Goal: Transaction & Acquisition: Purchase product/service

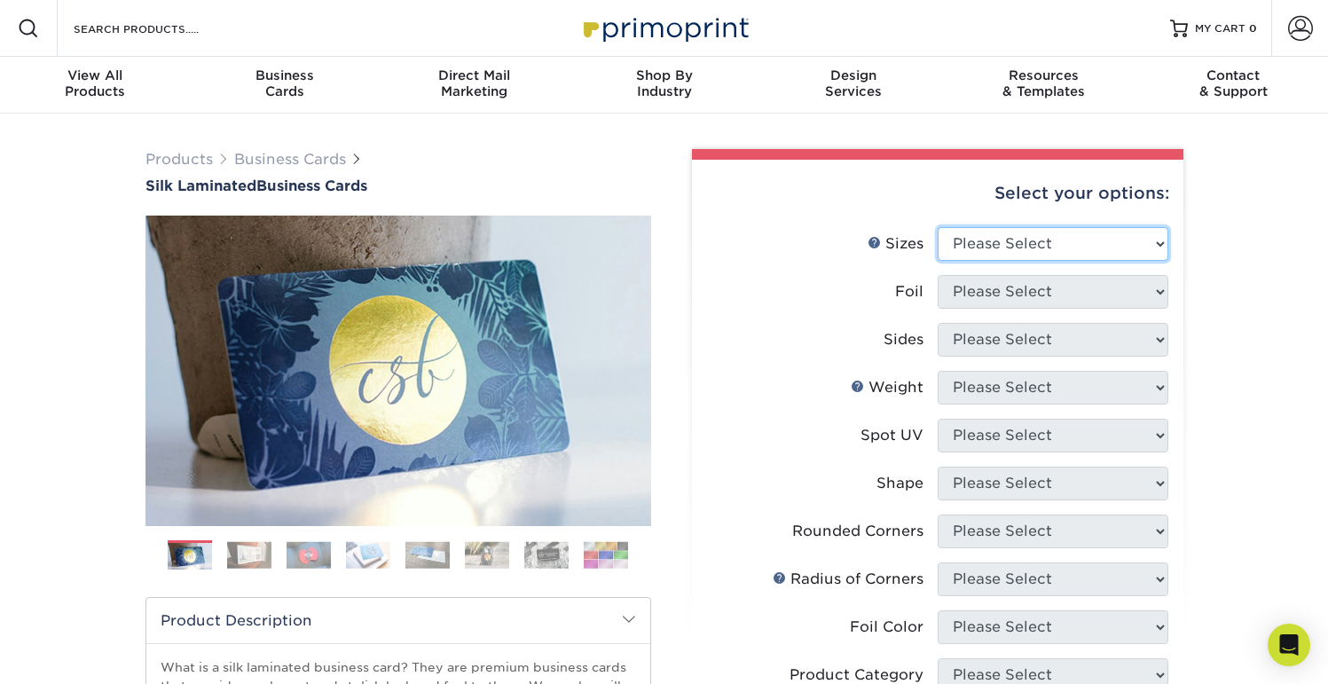
click at [999, 236] on select "Please Select 1.5" x 3.5" - Mini 1.75" x 3.5" - Mini 2" x 2" - Square 2" x 3" -…" at bounding box center [1052, 244] width 231 height 34
click at [937, 227] on select "Please Select 1.5" x 3.5" - Mini 1.75" x 3.5" - Mini 2" x 2" - Square 2" x 3" -…" at bounding box center [1052, 244] width 231 height 34
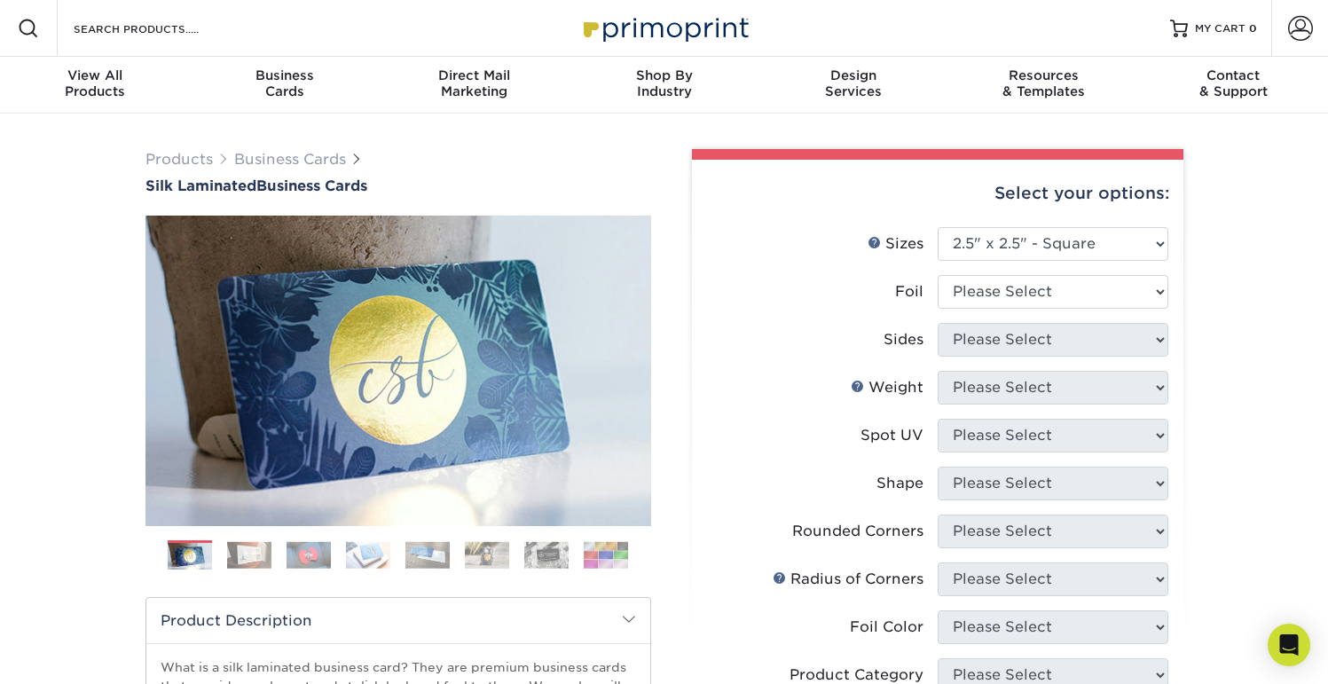
click at [251, 545] on img at bounding box center [249, 554] width 44 height 27
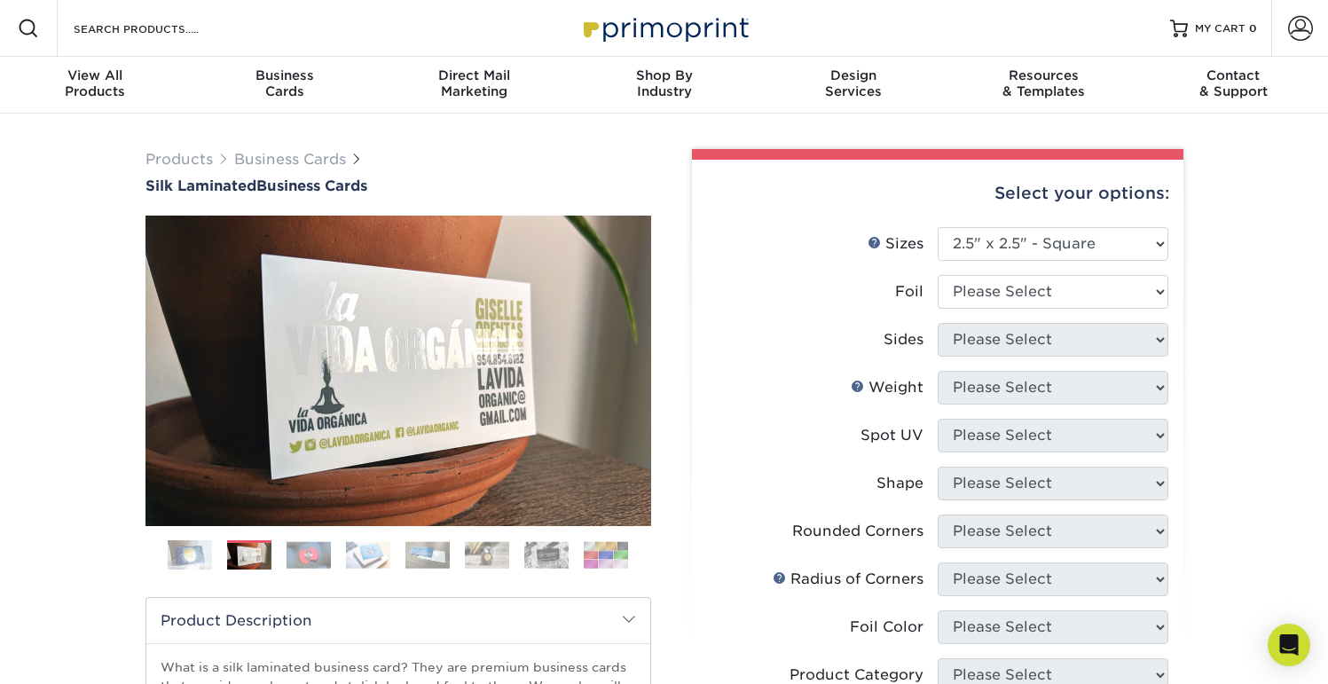
click at [302, 553] on img at bounding box center [308, 554] width 44 height 27
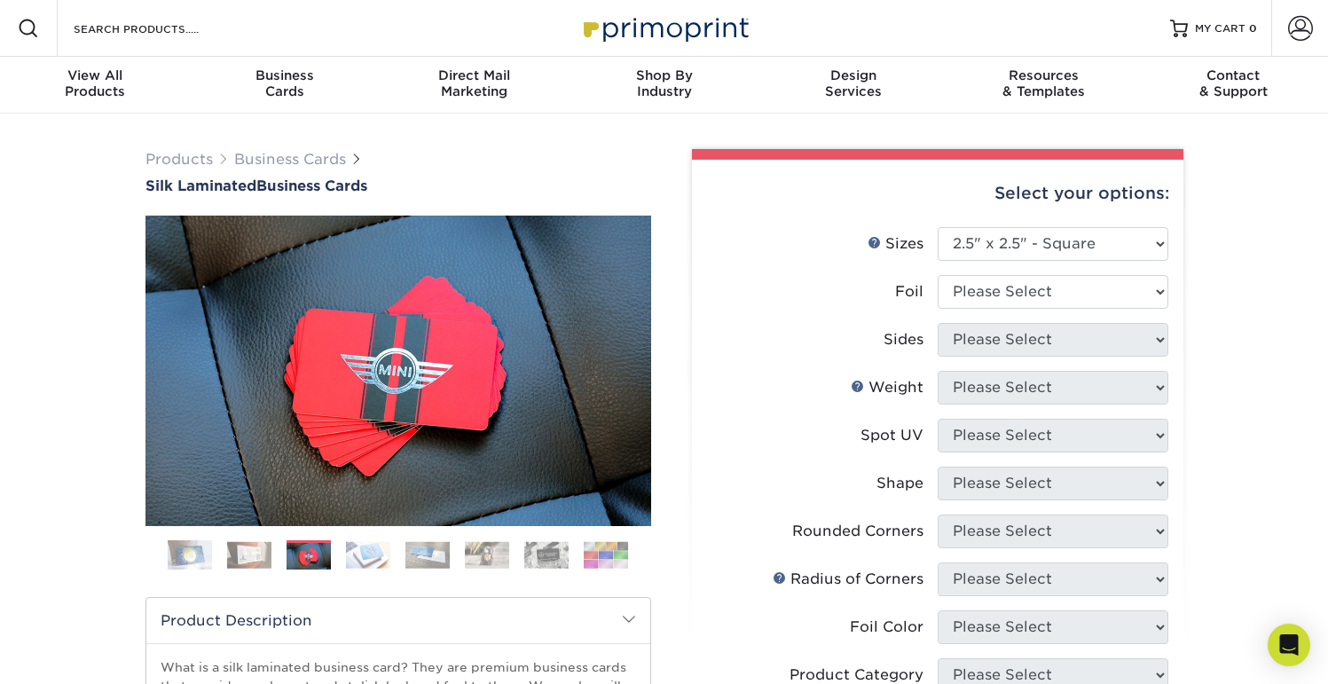
click at [357, 553] on img at bounding box center [368, 554] width 44 height 27
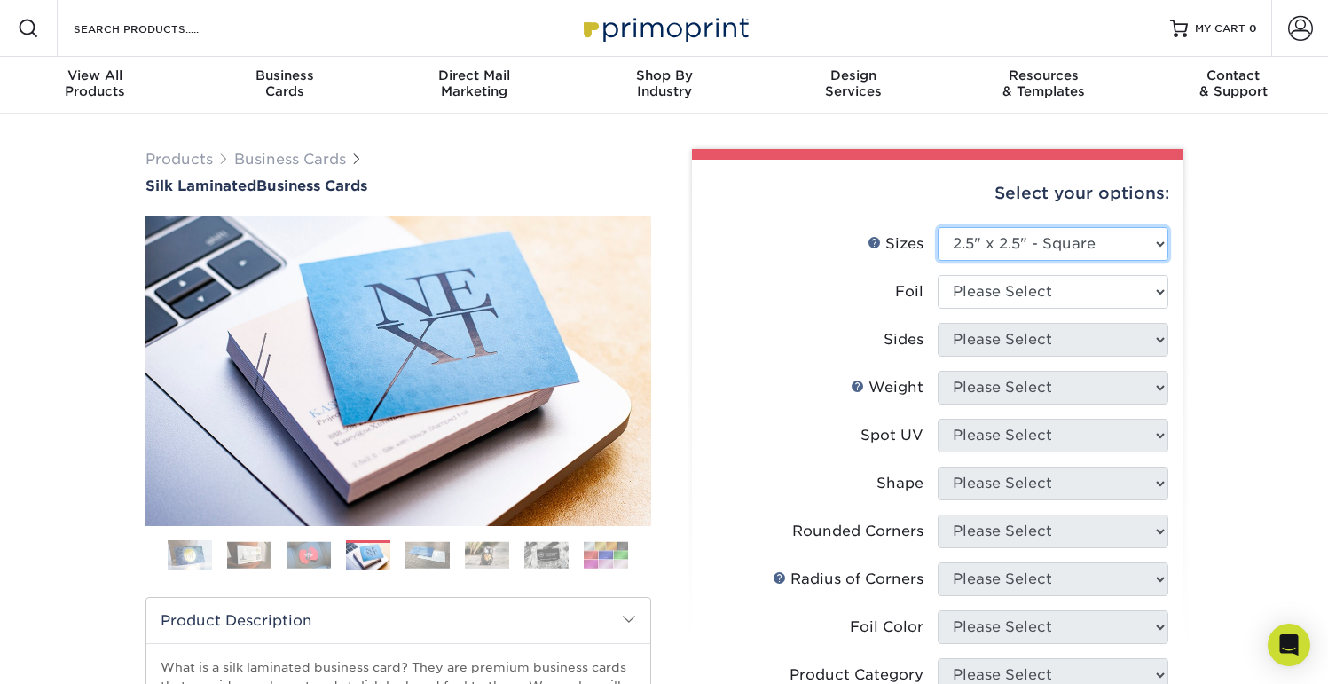
click at [1002, 233] on select "Please Select 1.5" x 3.5" - Mini 1.75" x 3.5" - Mini 2" x 2" - Square 2" x 3" -…" at bounding box center [1052, 244] width 231 height 34
click at [937, 227] on select "Please Select 1.5" x 3.5" - Mini 1.75" x 3.5" - Mini 2" x 2" - Square 2" x 3" -…" at bounding box center [1052, 244] width 231 height 34
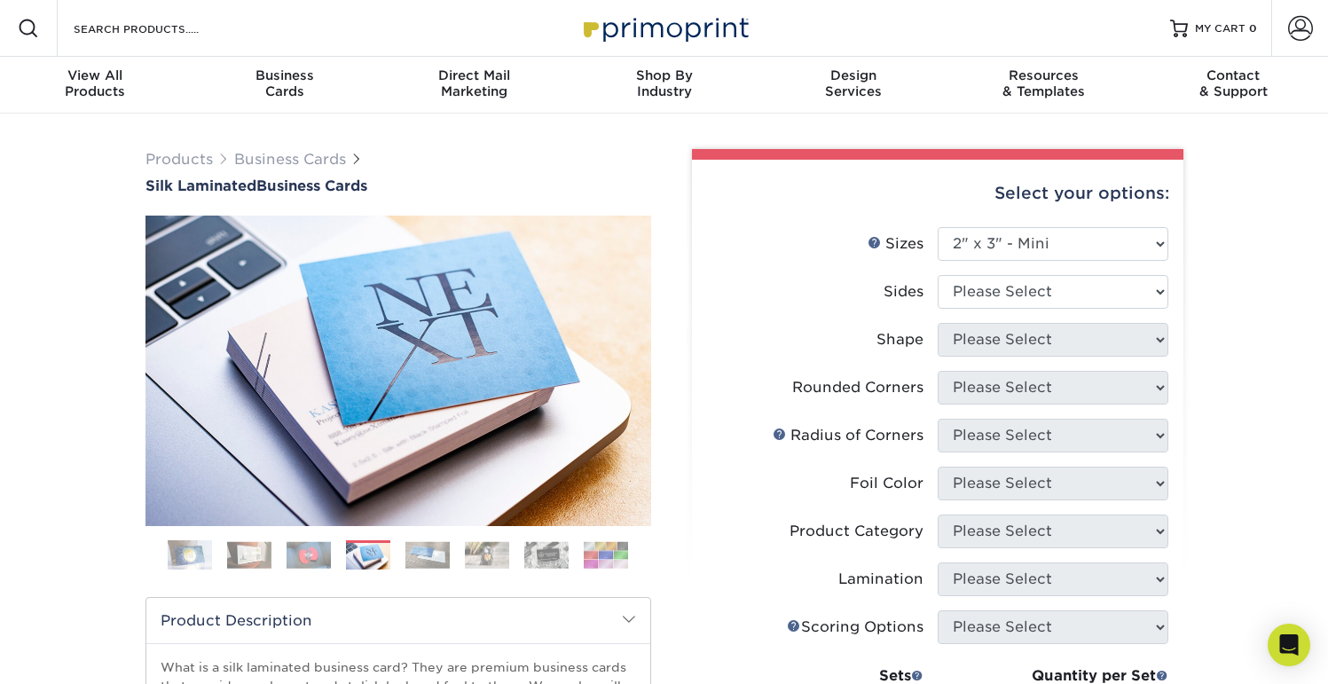
click at [420, 555] on img at bounding box center [427, 554] width 44 height 27
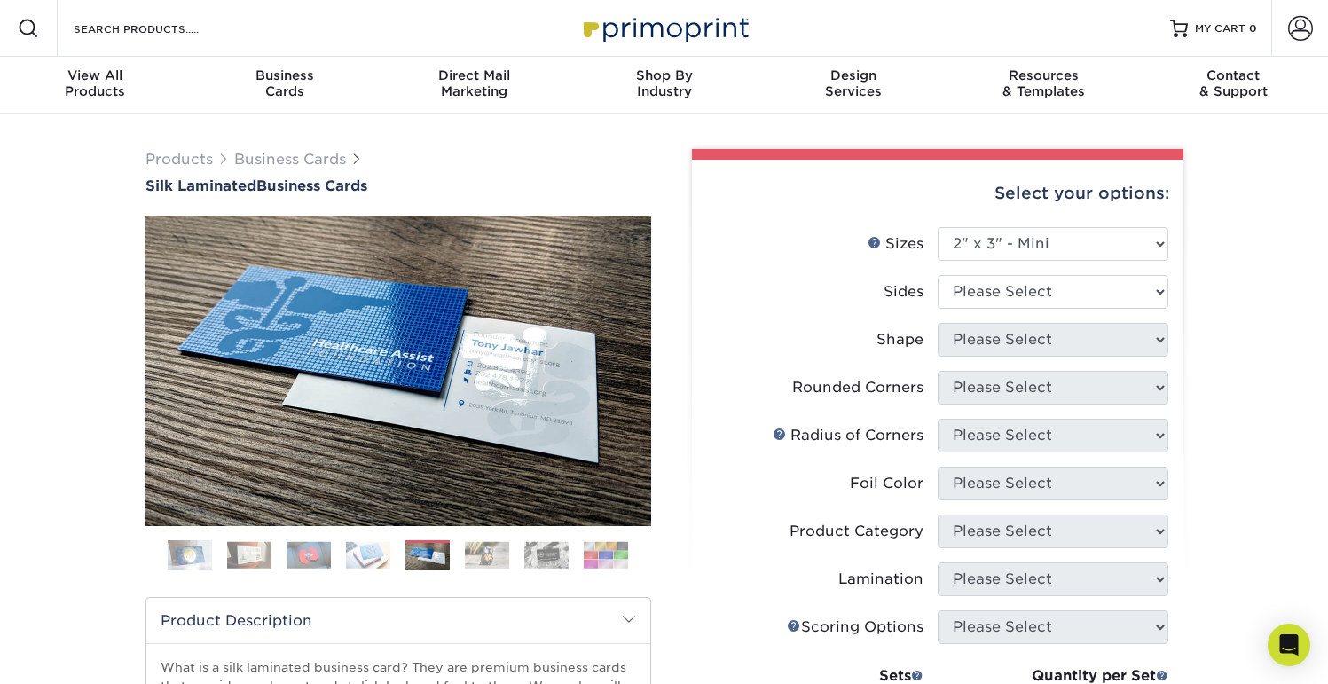
click at [481, 549] on img at bounding box center [487, 554] width 44 height 27
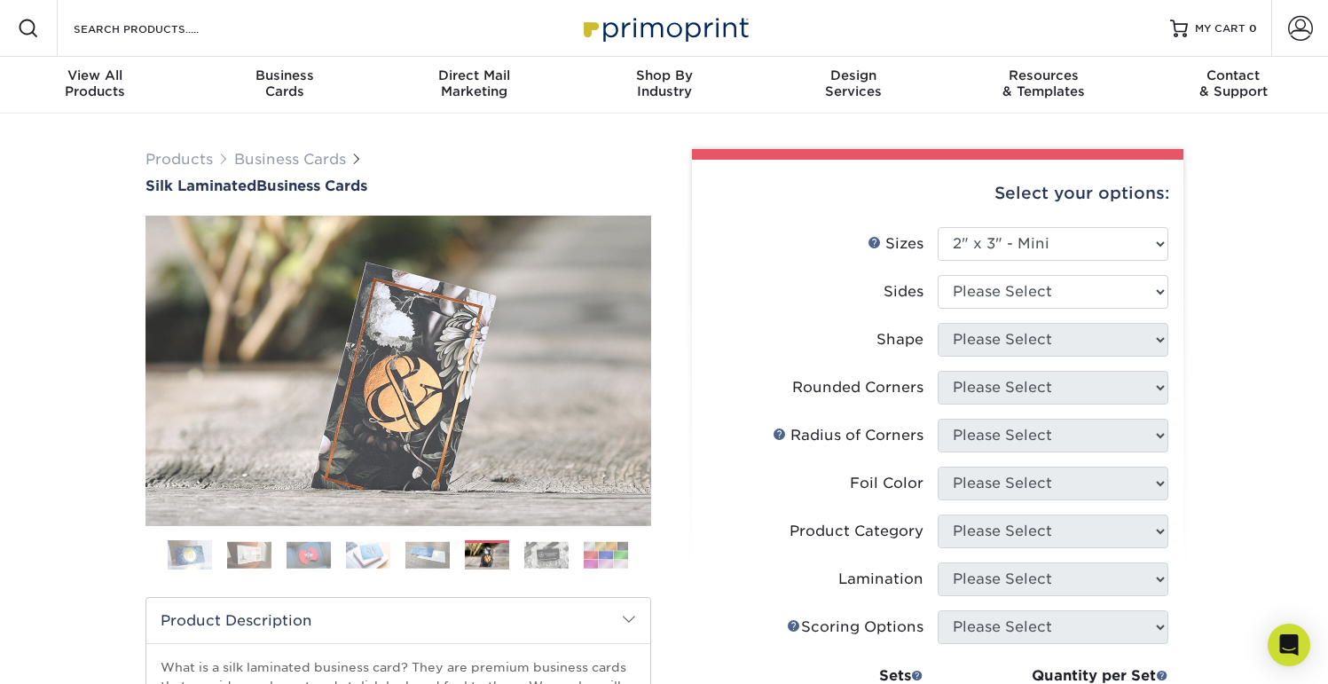
click at [527, 551] on img at bounding box center [546, 554] width 44 height 27
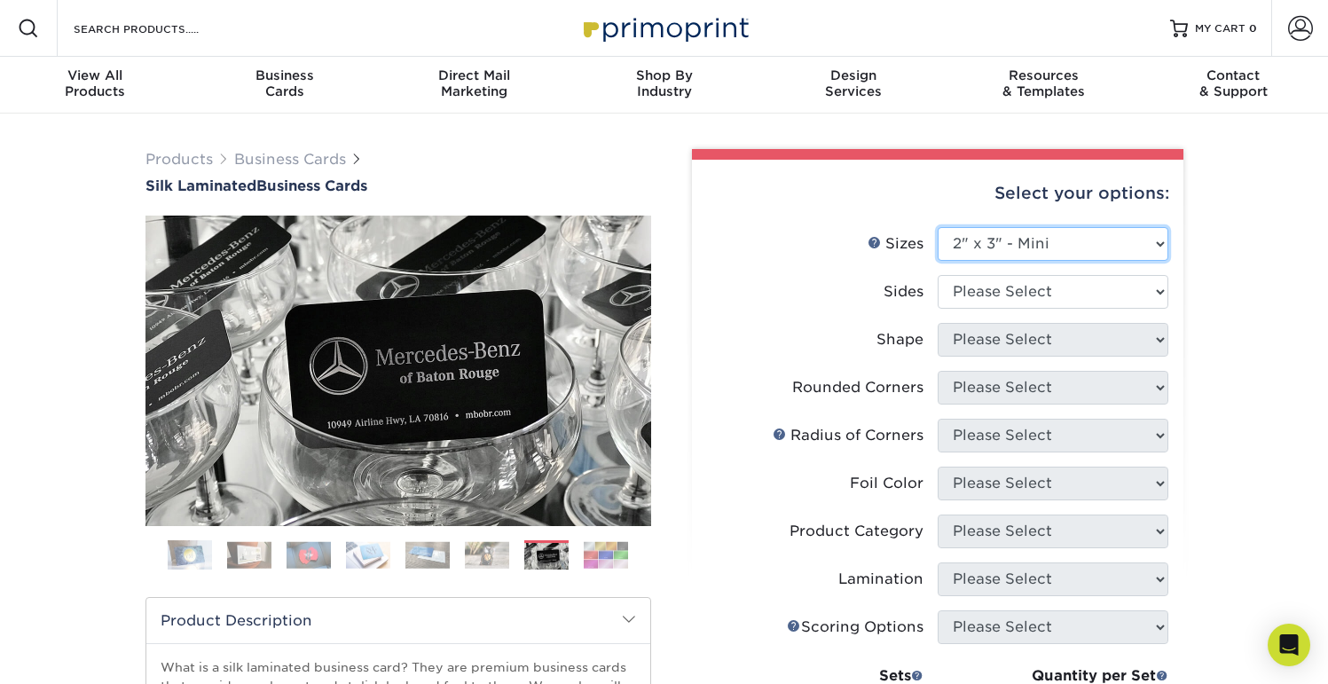
click at [1017, 237] on select "Please Select 1.5" x 3.5" - Mini 1.75" x 3.5" - Mini 2" x 2" - Square 2" x 3" -…" at bounding box center [1052, 244] width 231 height 34
select select "2.00x2.00"
click at [937, 227] on select "Please Select 1.5" x 3.5" - Mini 1.75" x 3.5" - Mini 2" x 2" - Square 2" x 3" -…" at bounding box center [1052, 244] width 231 height 34
click at [1238, 272] on div "Products Business Cards Silk Laminated Business Cards Previous Next" at bounding box center [664, 603] width 1328 height 978
click at [1030, 286] on select "Please Select Print Both Sides Print Front Only" at bounding box center [1052, 292] width 231 height 34
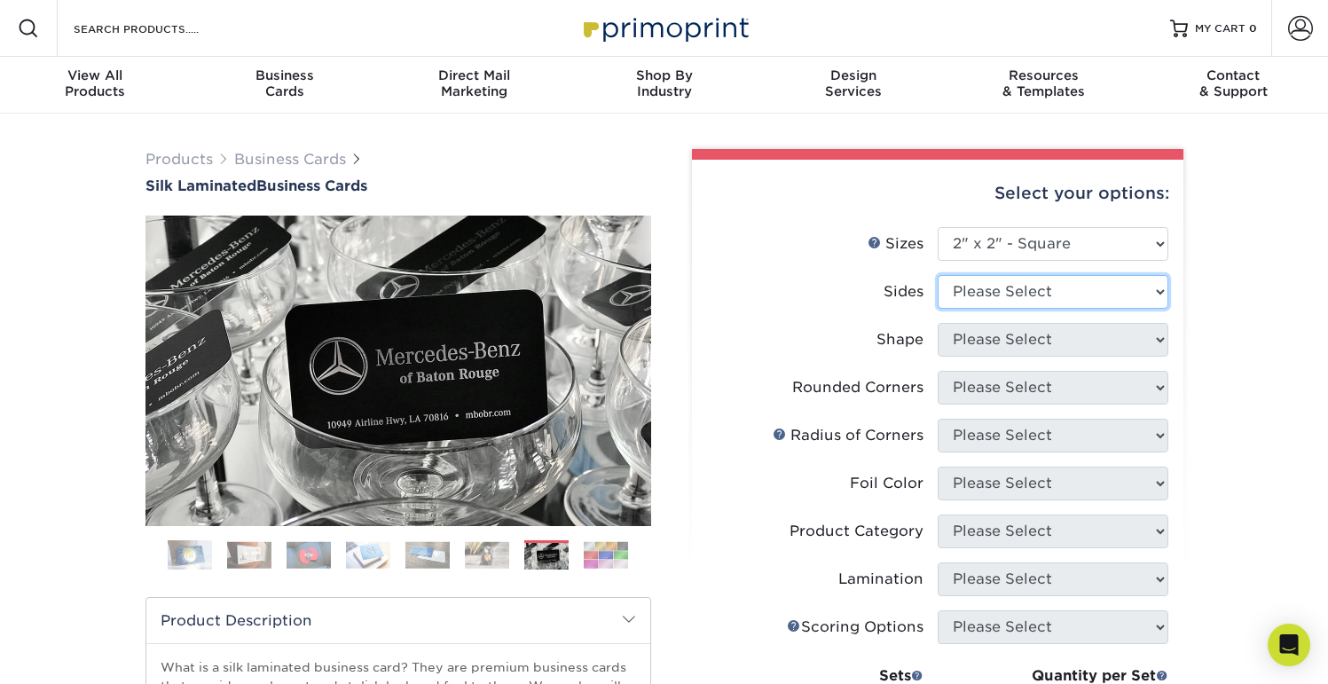
select select "13abbda7-1d64-4f25-8bb2-c179b224825d"
click at [937, 275] on select "Please Select Print Both Sides Print Front Only" at bounding box center [1052, 292] width 231 height 34
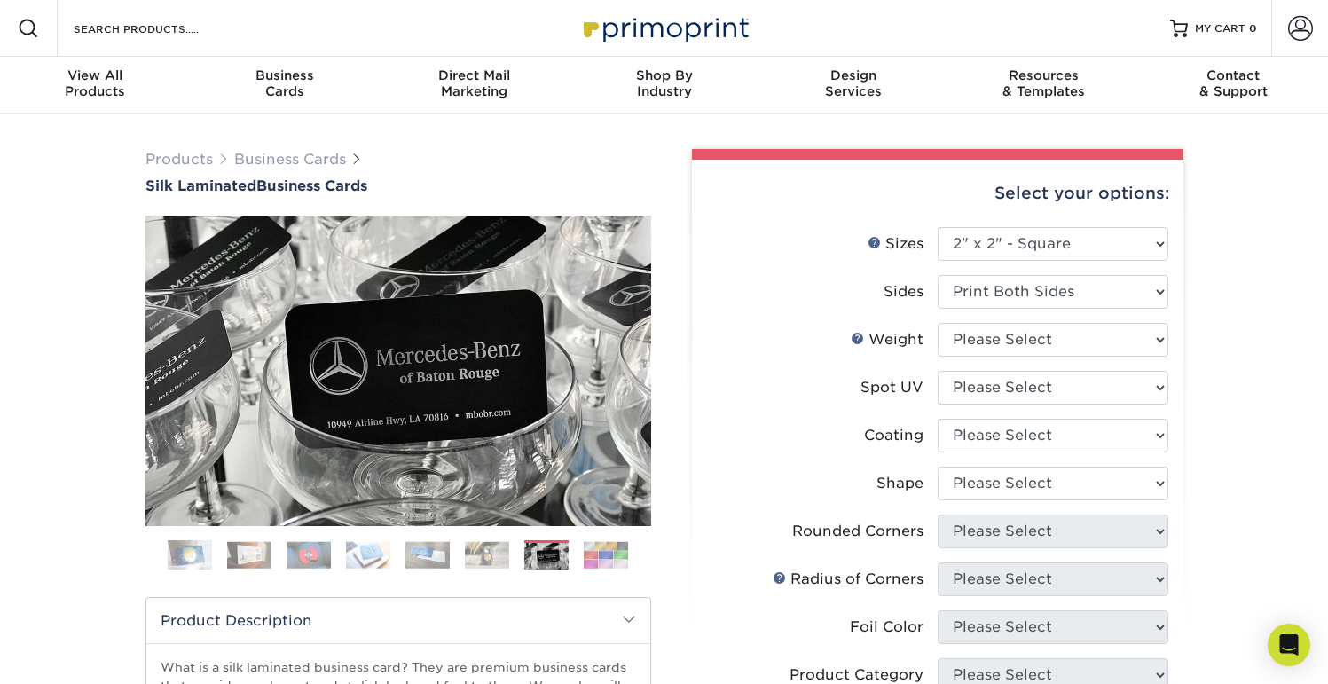
click at [1232, 294] on div "Products Business Cards Silk Laminated Business Cards Previous Next" at bounding box center [664, 675] width 1328 height 1122
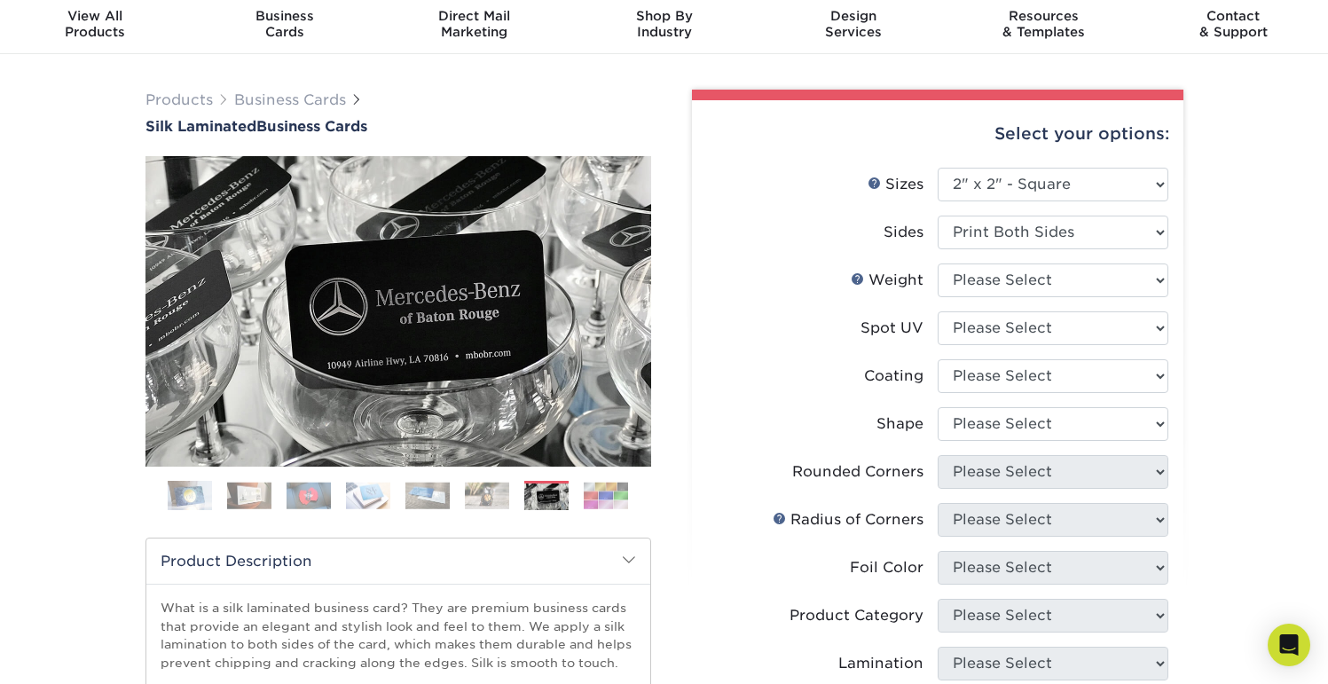
scroll to position [112, 0]
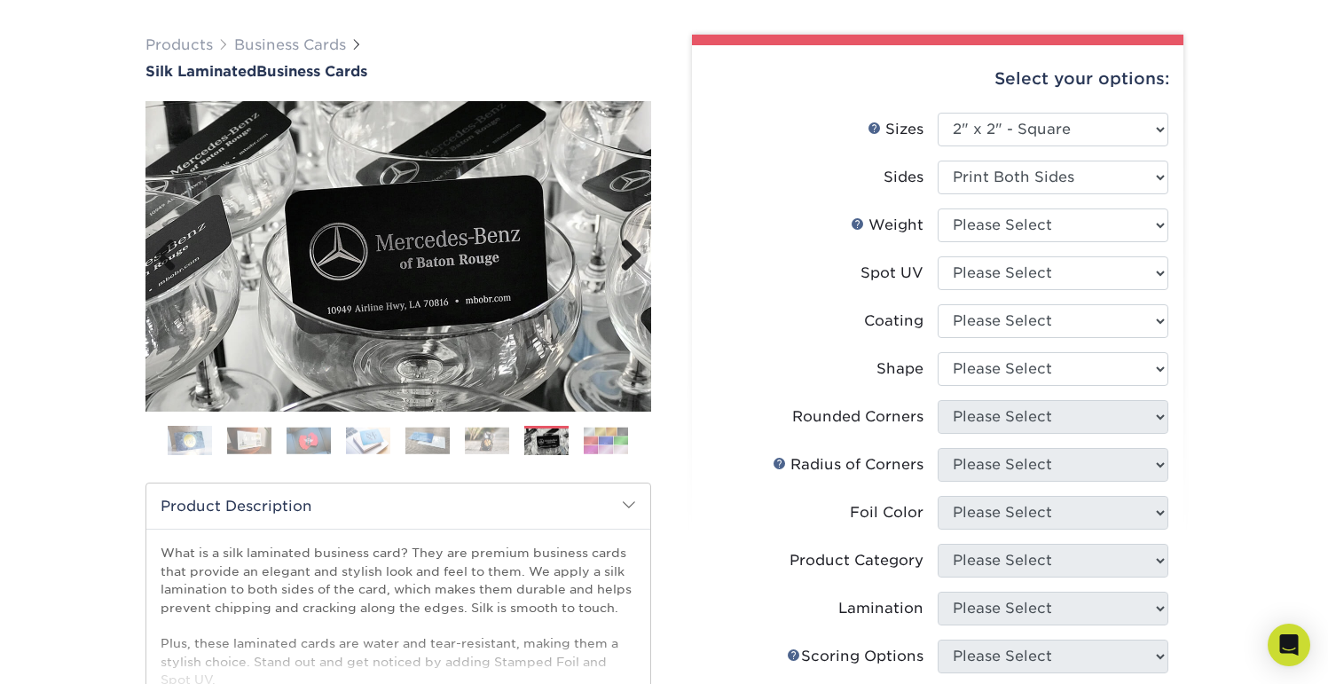
click at [636, 257] on link "Next" at bounding box center [624, 256] width 35 height 35
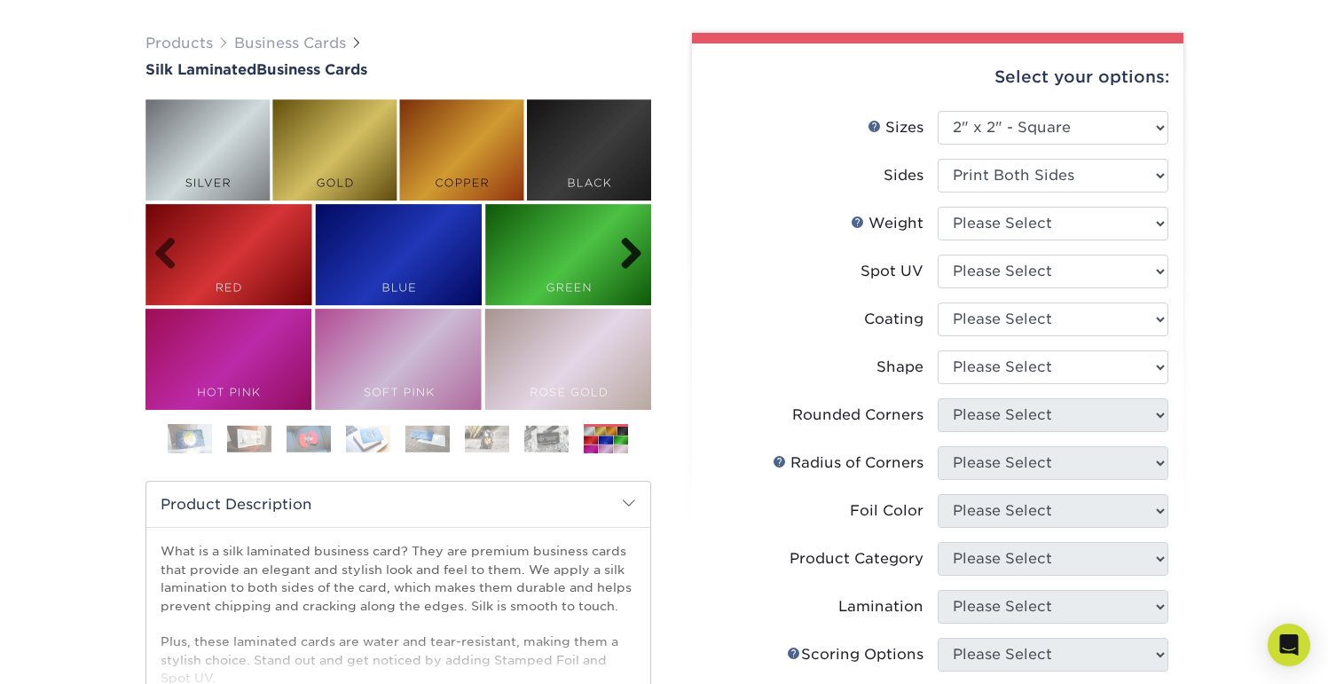
click at [635, 257] on link "Next" at bounding box center [624, 254] width 35 height 35
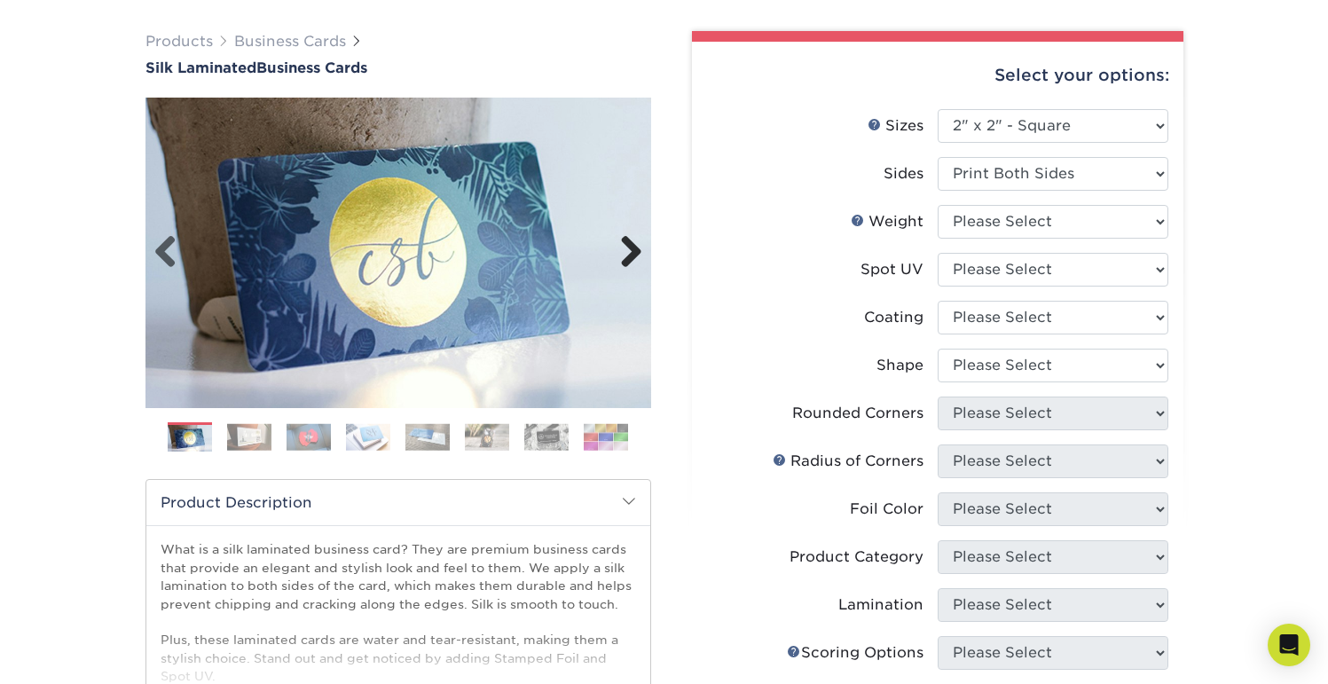
click at [635, 257] on link "Next" at bounding box center [624, 252] width 35 height 35
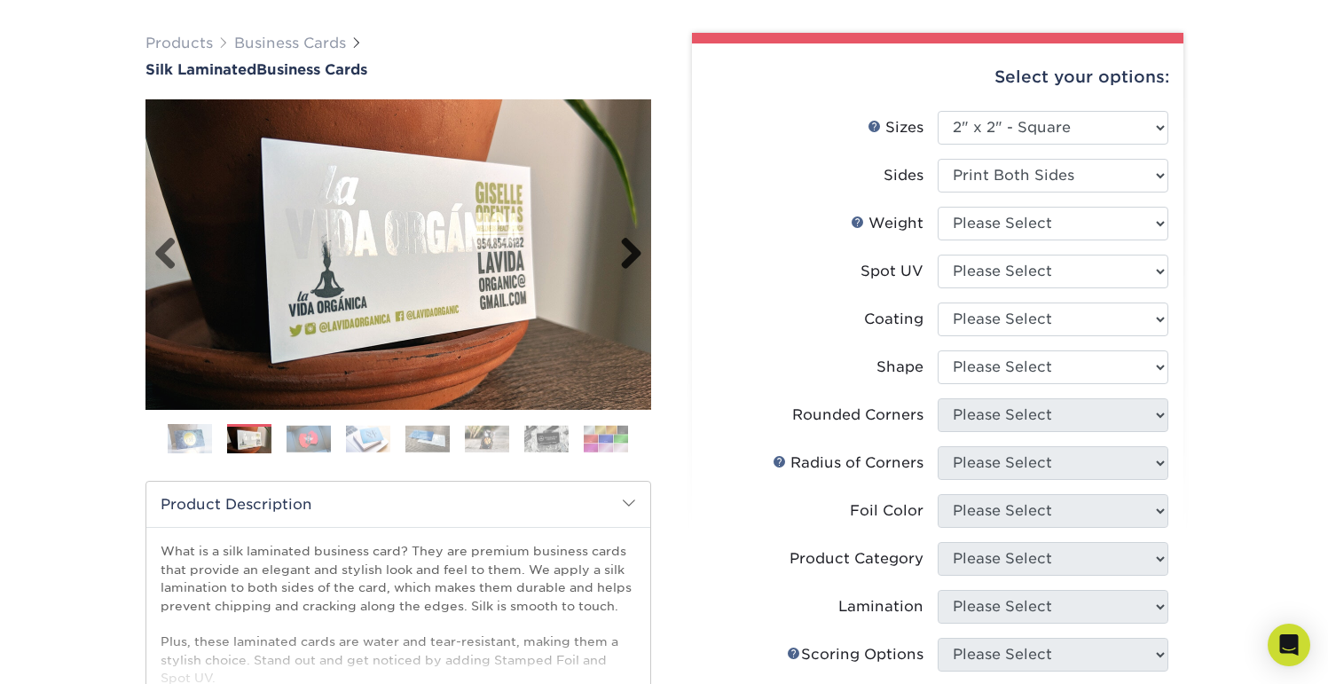
scroll to position [113, 0]
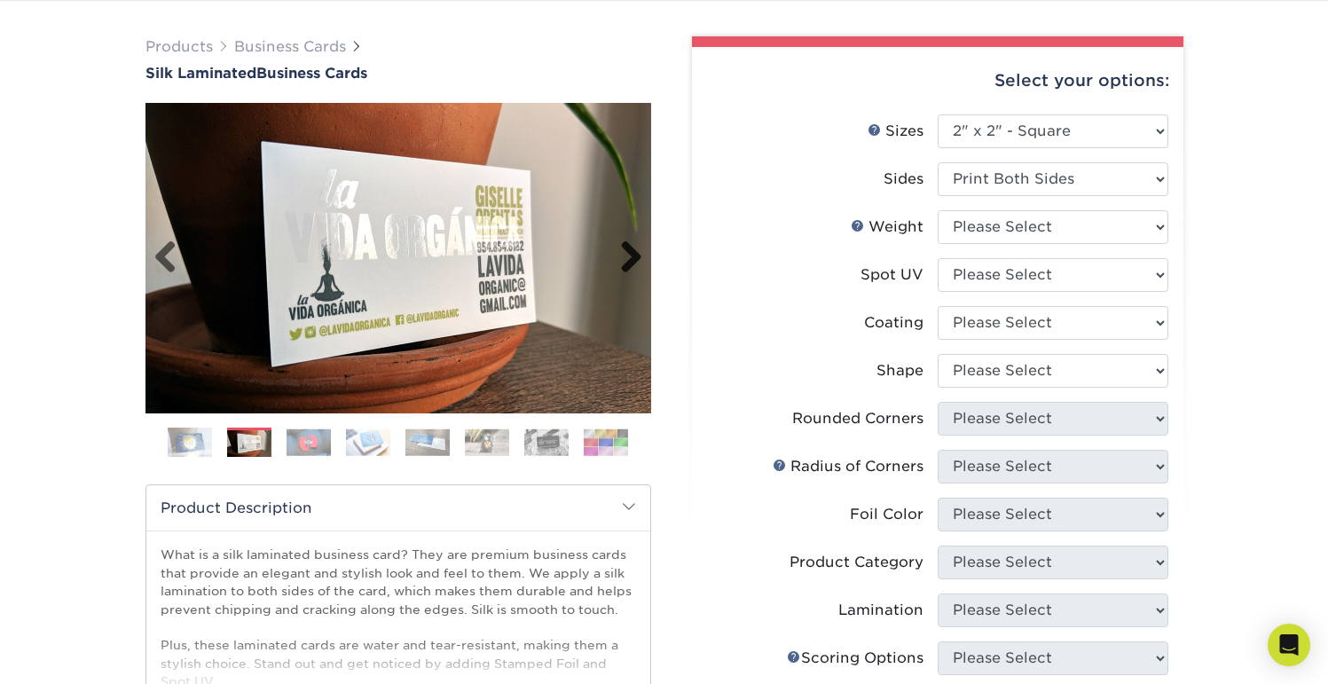
click at [635, 255] on link "Next" at bounding box center [624, 257] width 35 height 35
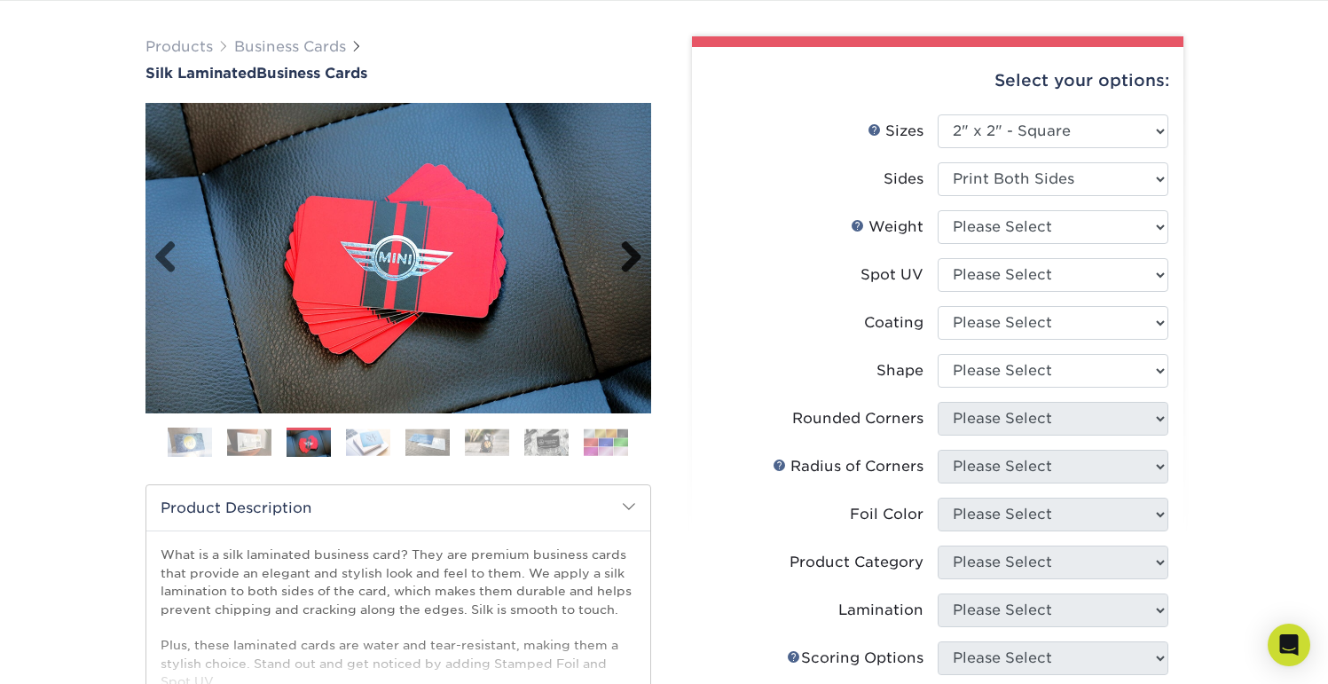
click at [635, 255] on link "Next" at bounding box center [624, 257] width 35 height 35
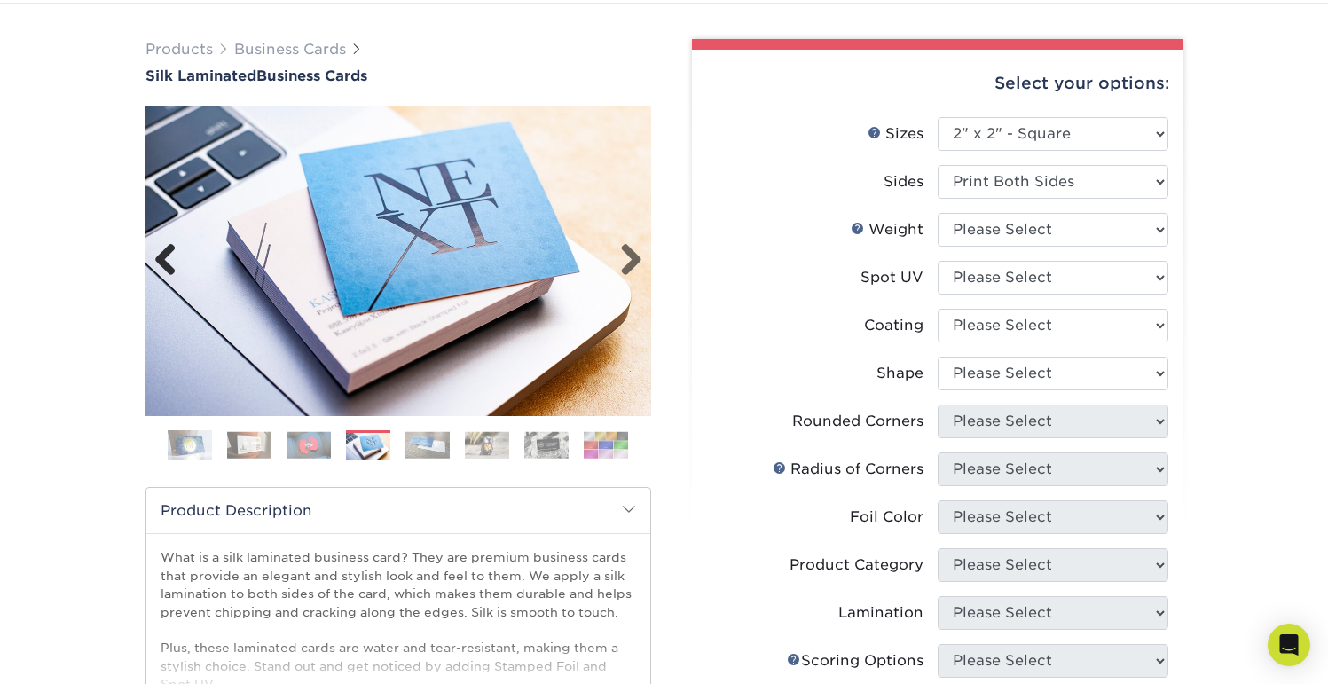
click at [174, 260] on link "Previous" at bounding box center [171, 260] width 35 height 35
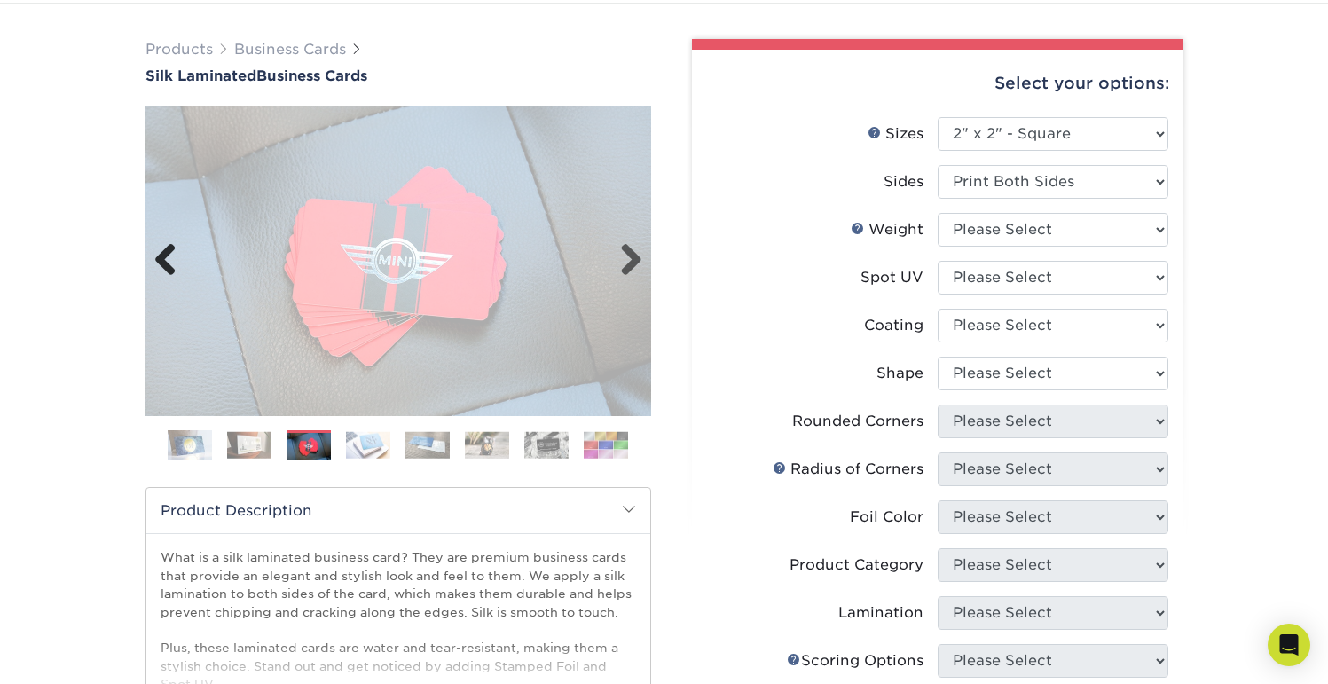
click at [174, 260] on link "Previous" at bounding box center [171, 260] width 35 height 35
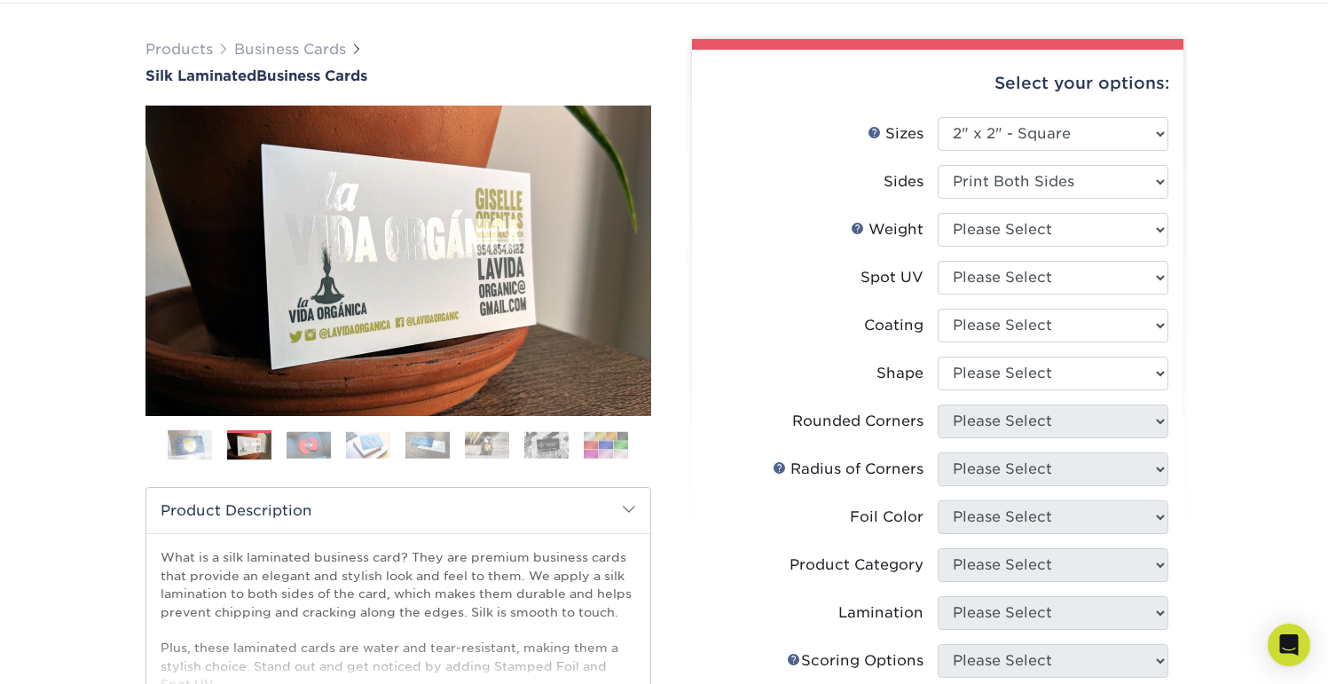
click at [316, 451] on img at bounding box center [308, 444] width 44 height 27
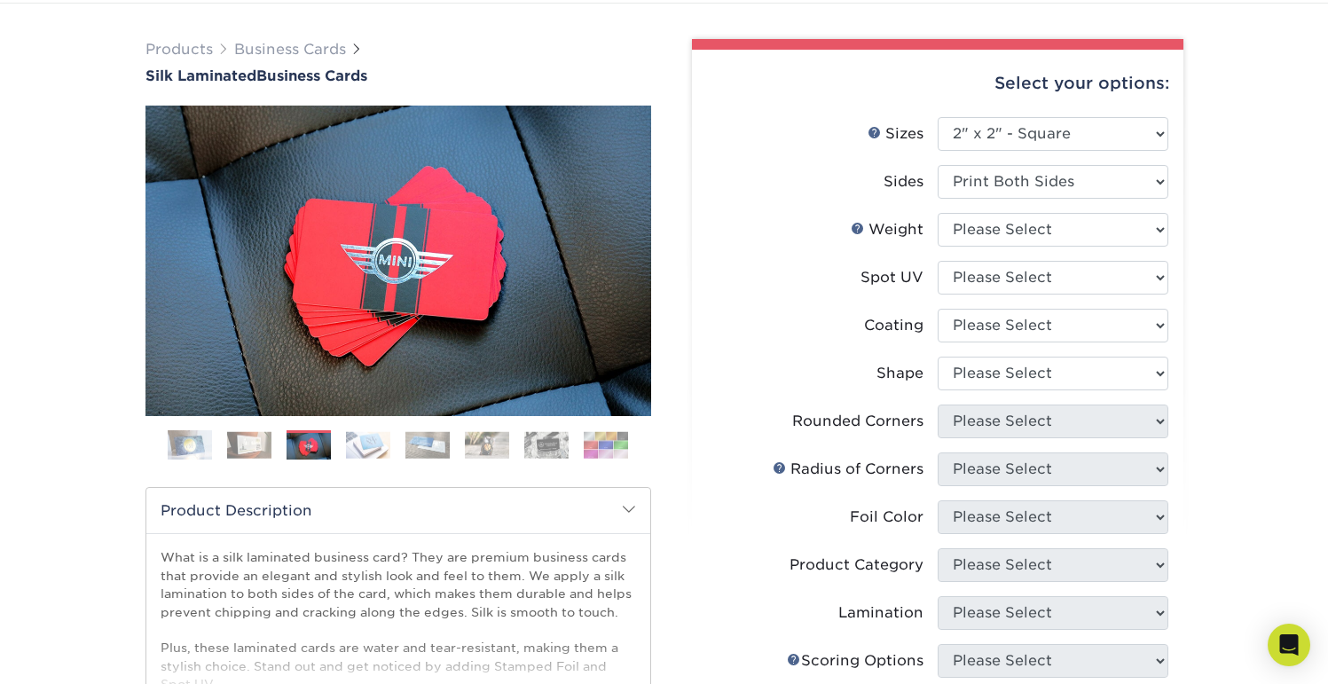
click at [357, 447] on img at bounding box center [368, 444] width 44 height 27
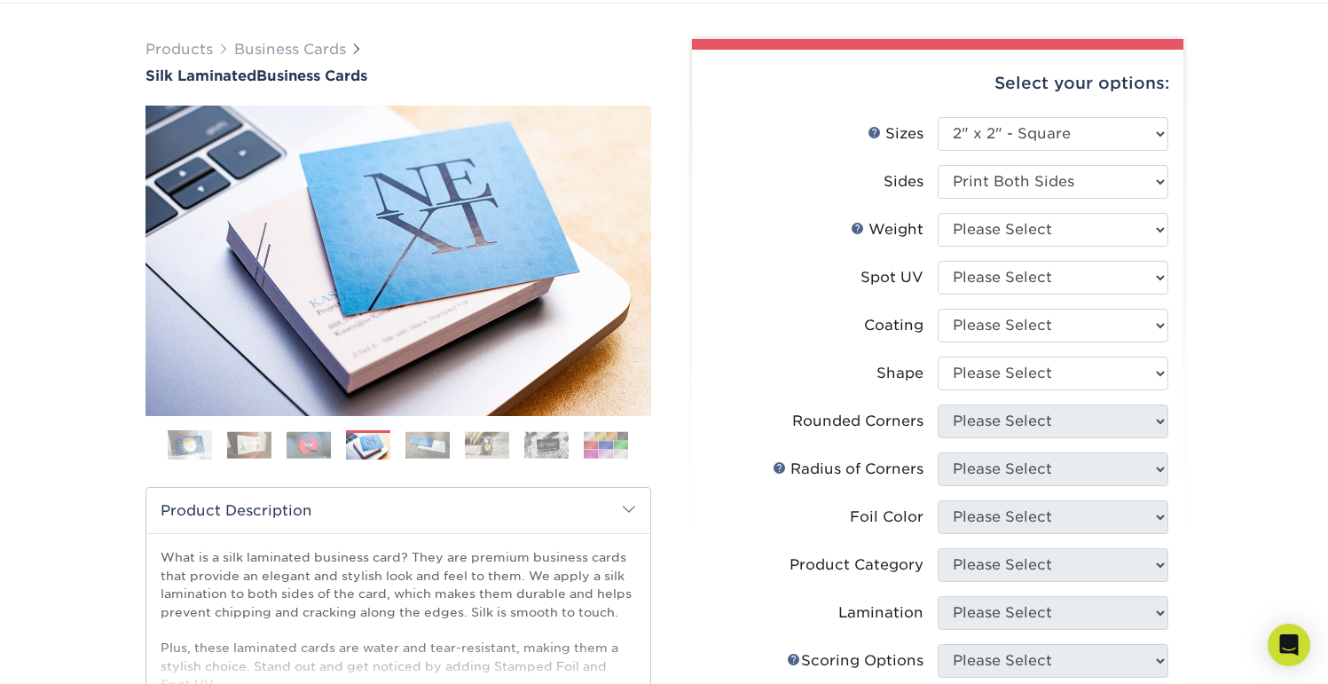
click at [166, 450] on ol at bounding box center [398, 451] width 506 height 43
click at [175, 448] on img at bounding box center [190, 445] width 44 height 44
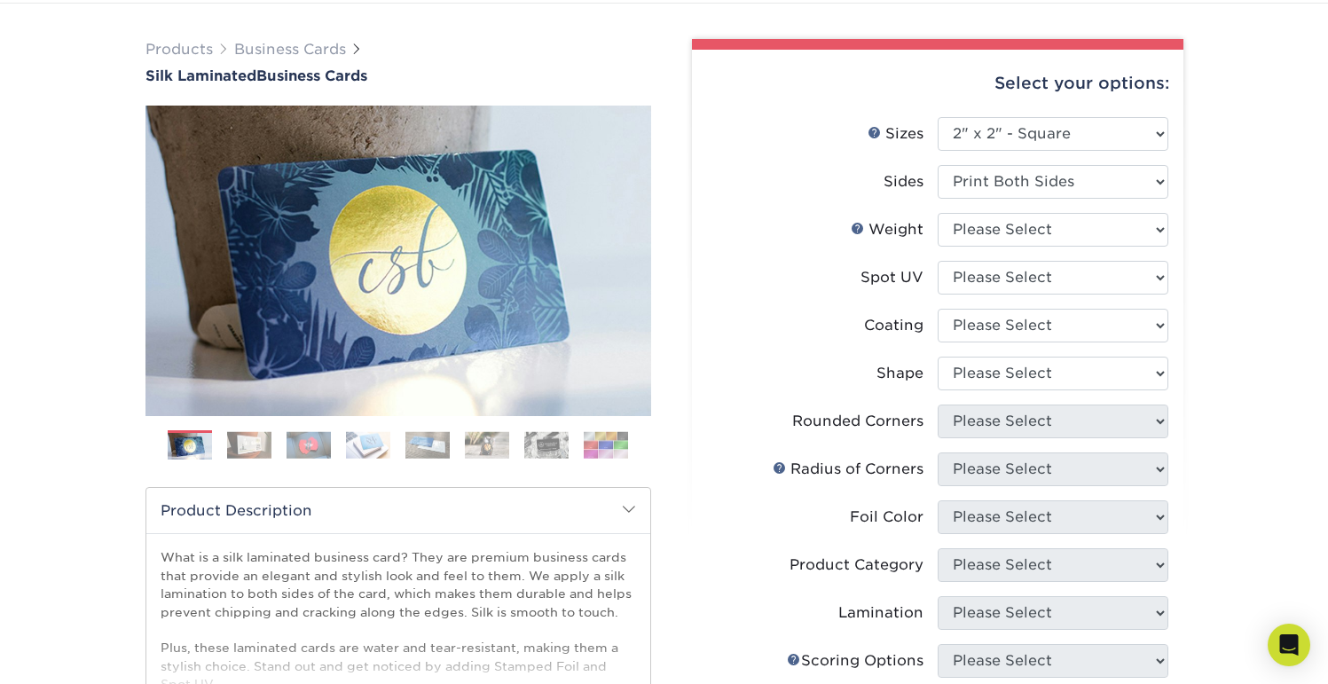
click at [250, 449] on img at bounding box center [249, 444] width 44 height 27
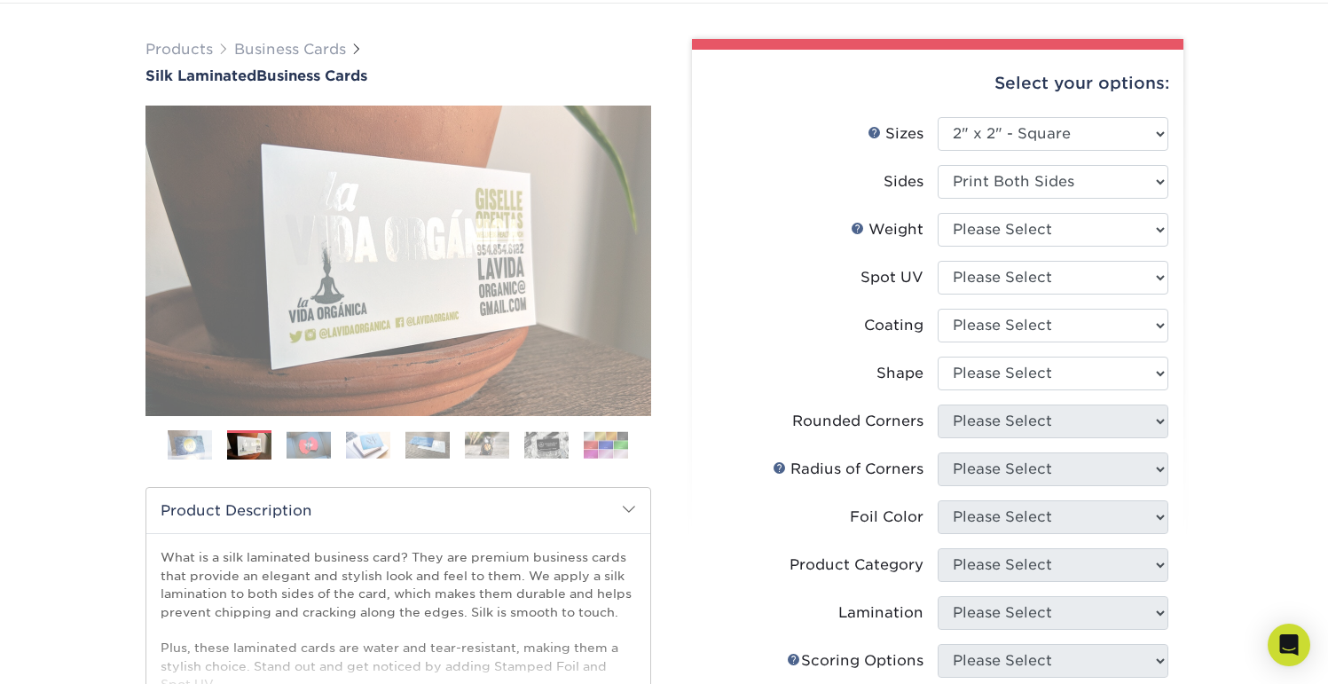
click at [188, 451] on img at bounding box center [190, 445] width 44 height 44
